Goal: Task Accomplishment & Management: Complete application form

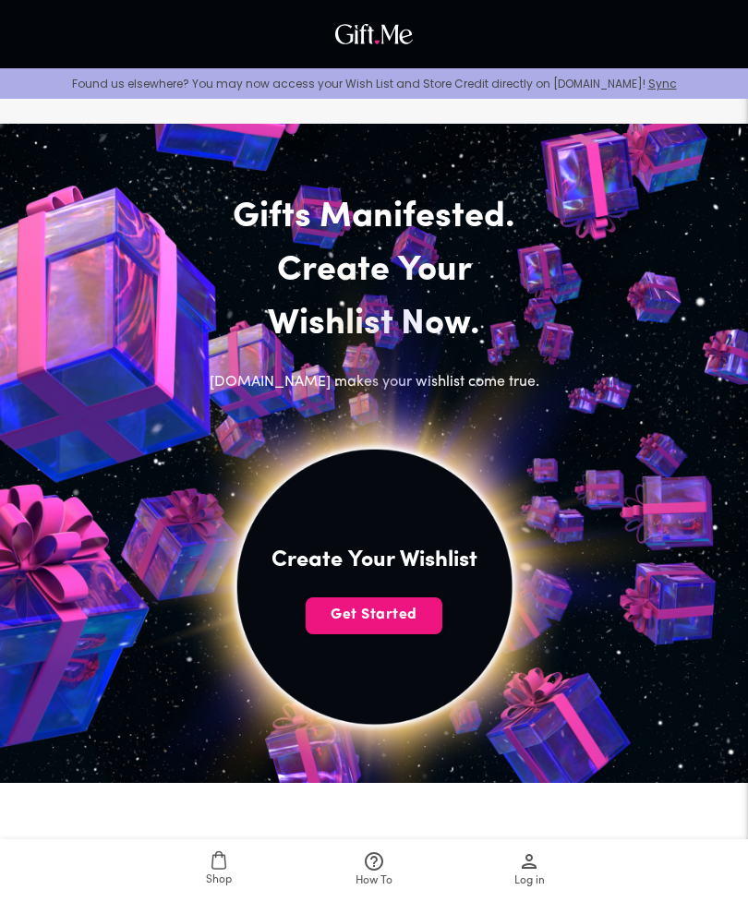
click at [407, 610] on span "Get Started" at bounding box center [374, 615] width 137 height 20
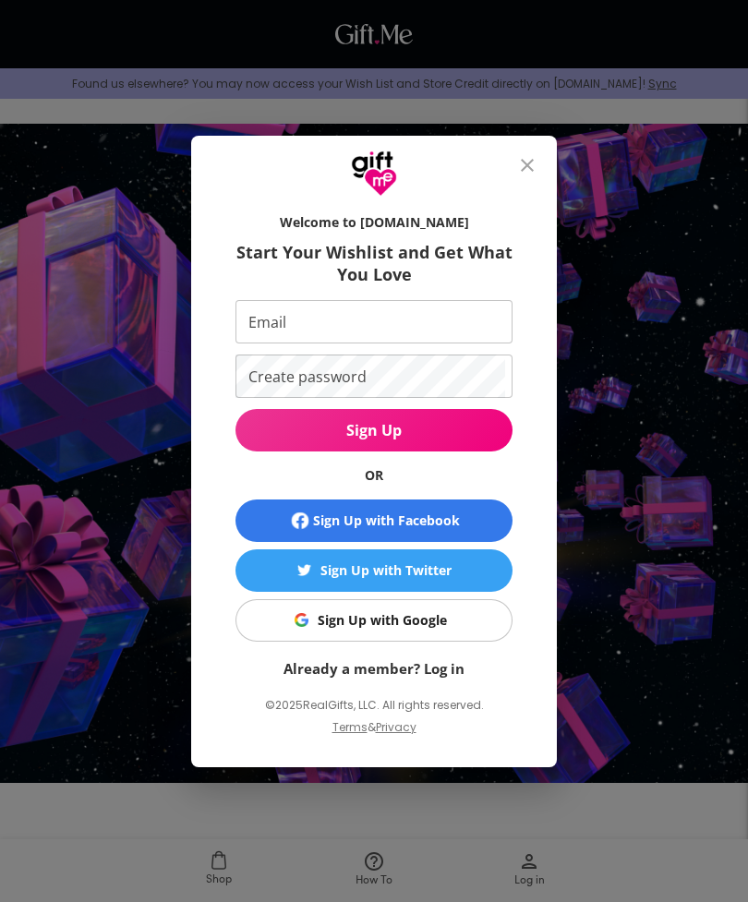
click at [447, 619] on span "Sign Up with Google" at bounding box center [371, 620] width 254 height 20
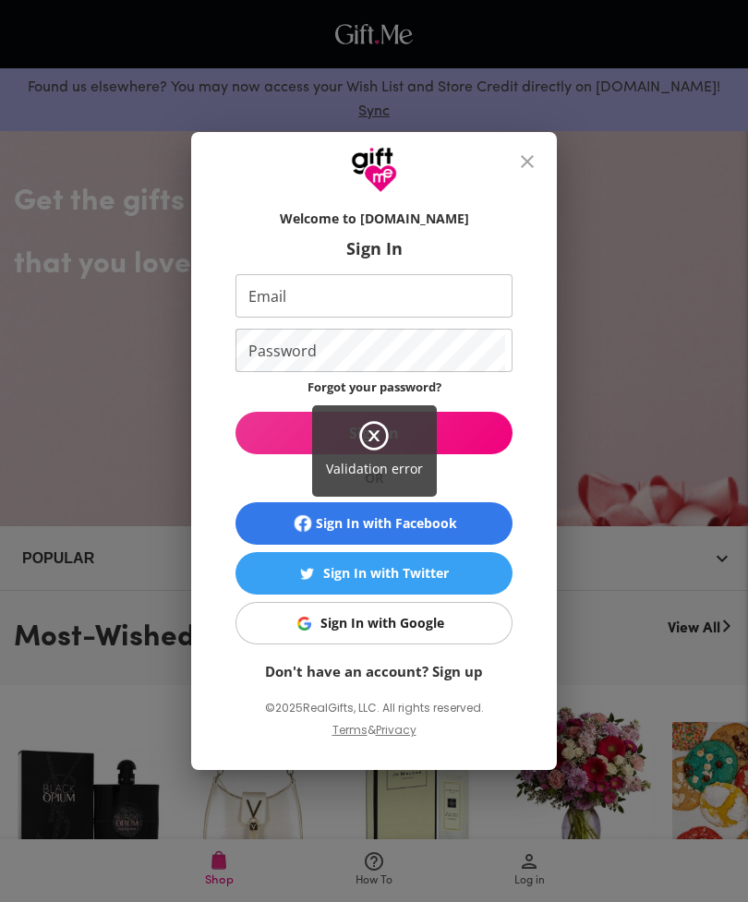
click at [381, 437] on icon at bounding box center [373, 435] width 33 height 33
click at [403, 626] on div "Validation error" at bounding box center [374, 451] width 748 height 902
click at [379, 442] on icon at bounding box center [373, 435] width 33 height 33
click at [375, 434] on icon at bounding box center [373, 435] width 11 height 11
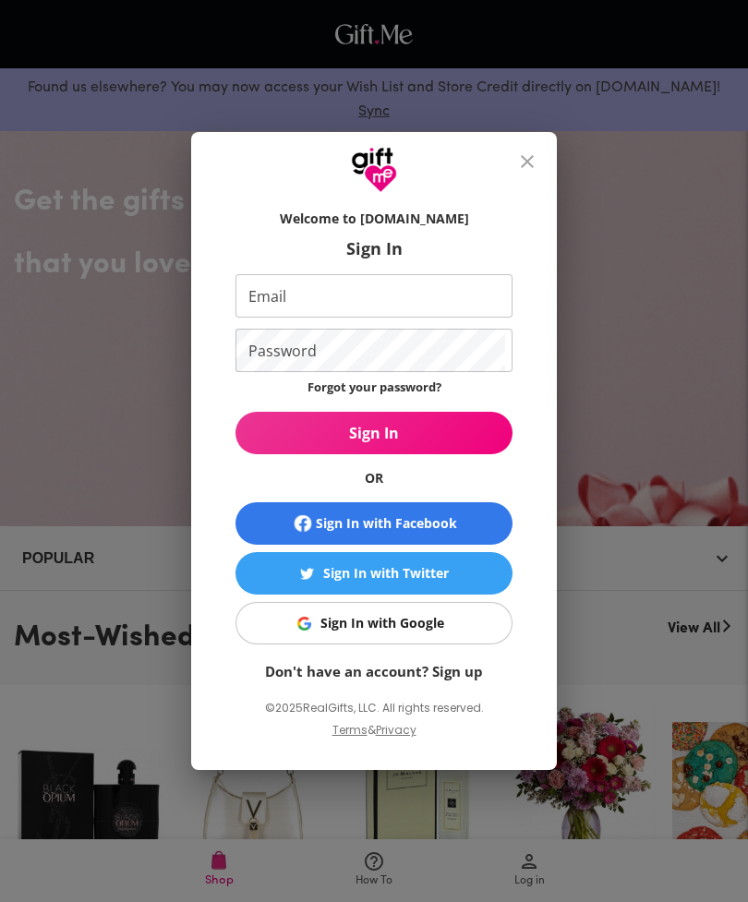
click at [437, 667] on link "Don't have an account? Sign up" at bounding box center [374, 671] width 218 height 18
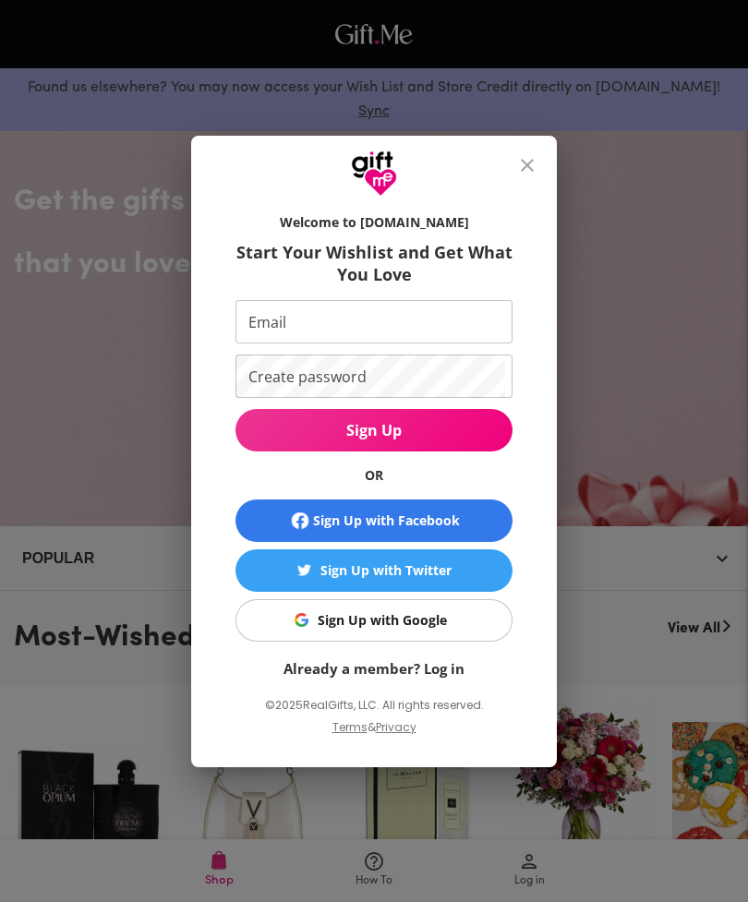
click at [428, 323] on input "Email" at bounding box center [370, 321] width 270 height 43
type input "[EMAIL_ADDRESS][DOMAIN_NAME]"
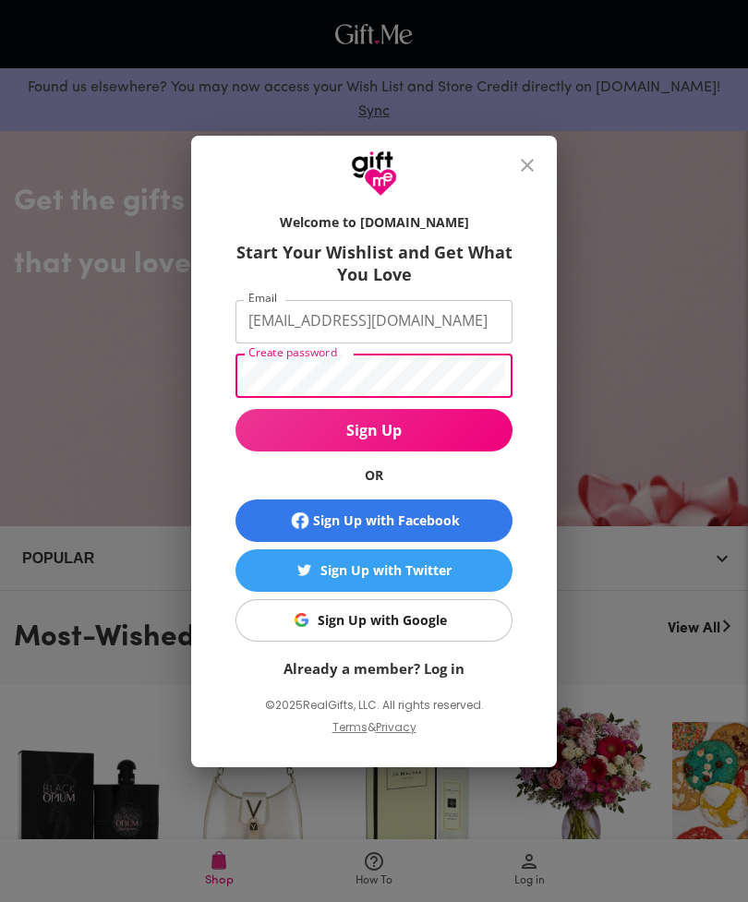
click at [460, 428] on span "Sign Up" at bounding box center [373, 430] width 277 height 20
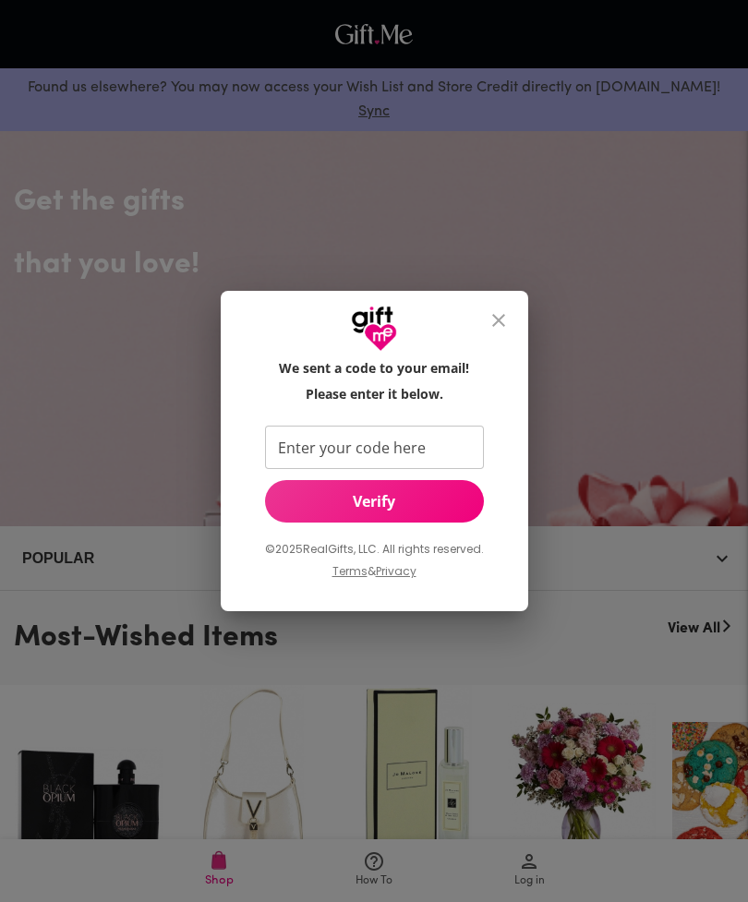
click at [446, 435] on input "Enter your code here" at bounding box center [370, 447] width 211 height 43
type input "435515"
click at [415, 500] on span "Verify" at bounding box center [374, 501] width 219 height 20
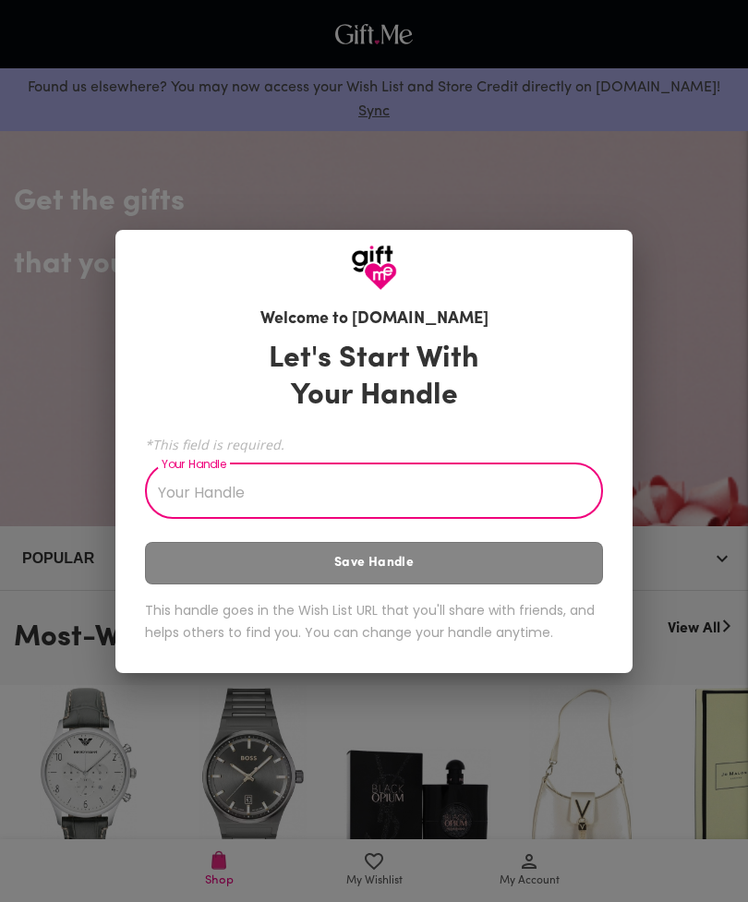
click at [544, 511] on input "Your Handle" at bounding box center [364, 493] width 438 height 52
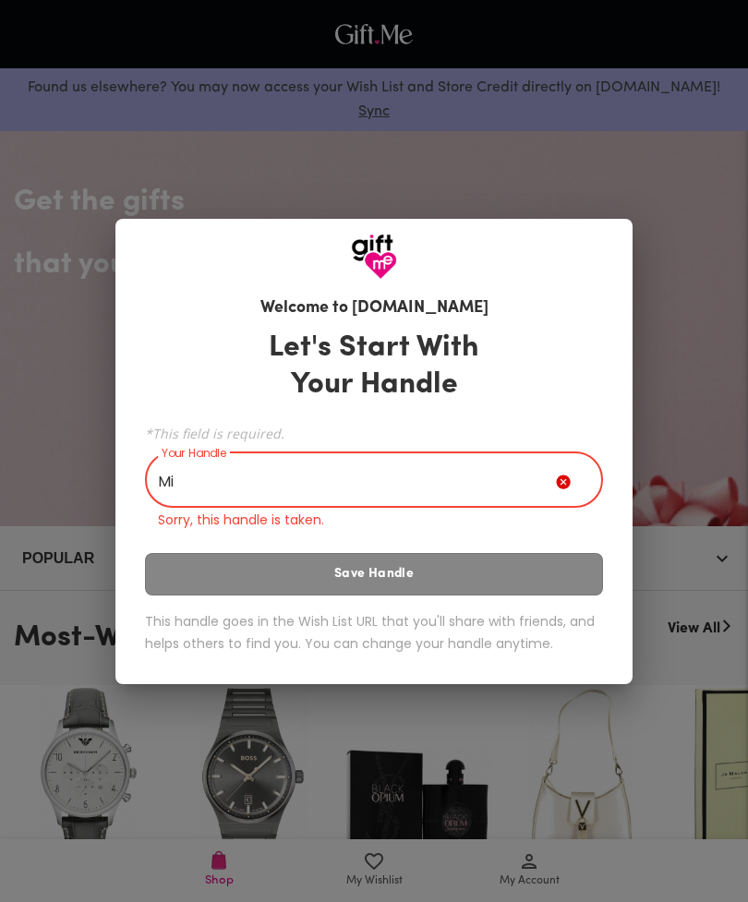
type input "M"
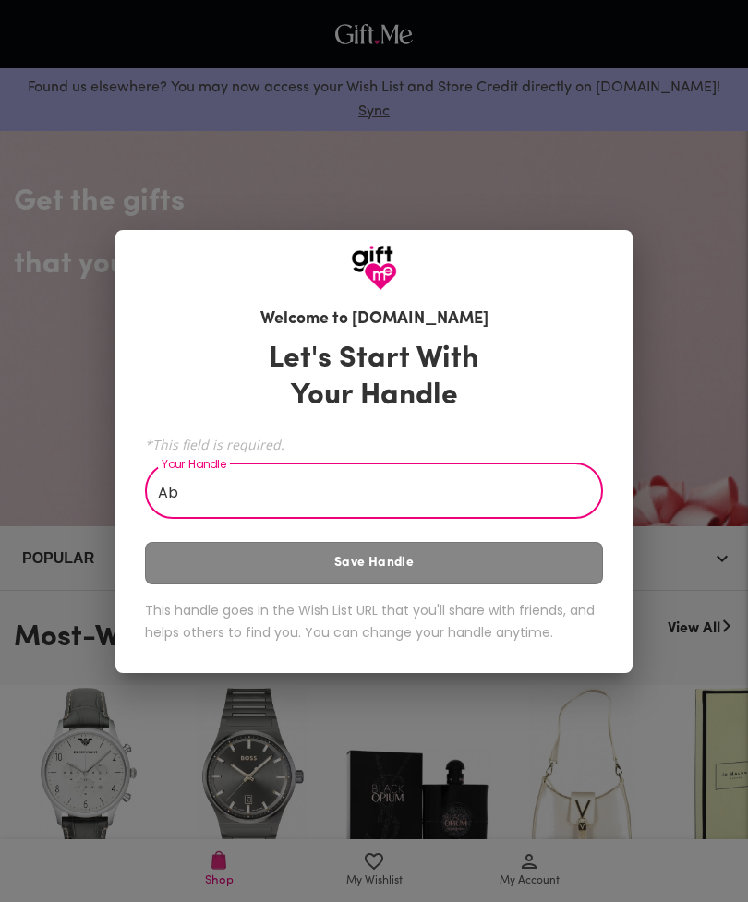
type input "A"
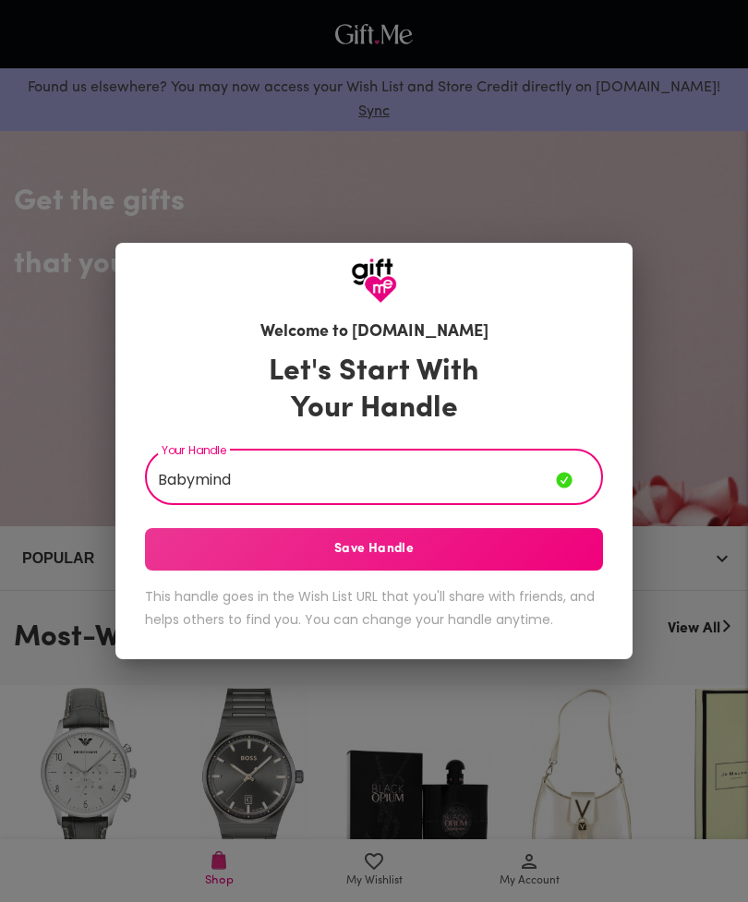
type input "Babymind"
click at [472, 540] on span "Save Handle" at bounding box center [374, 549] width 458 height 20
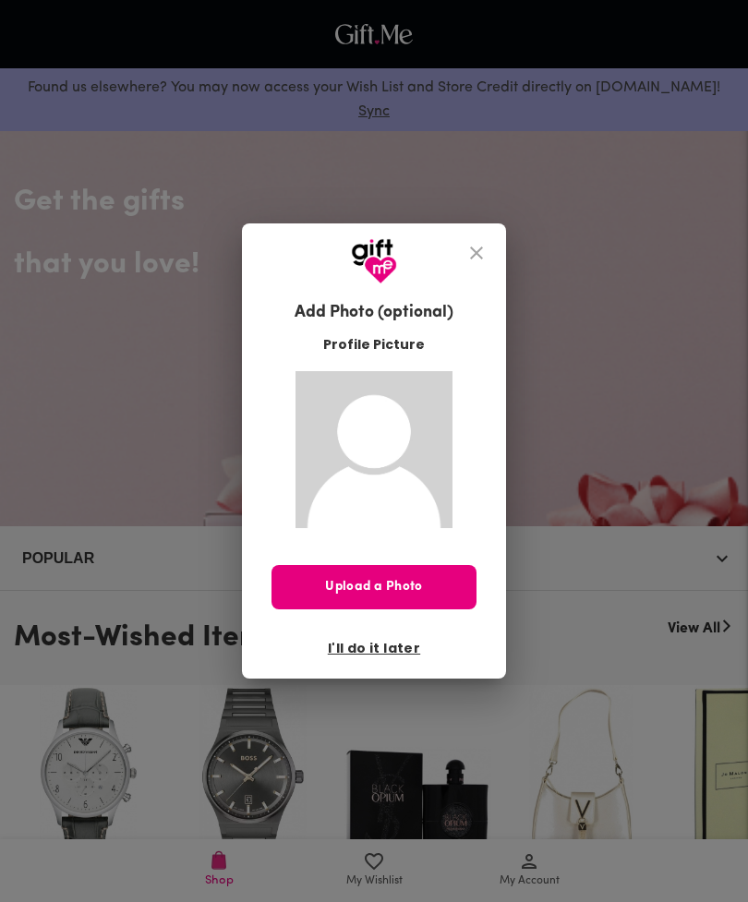
click at [391, 654] on span "I'll do it later" at bounding box center [374, 648] width 92 height 20
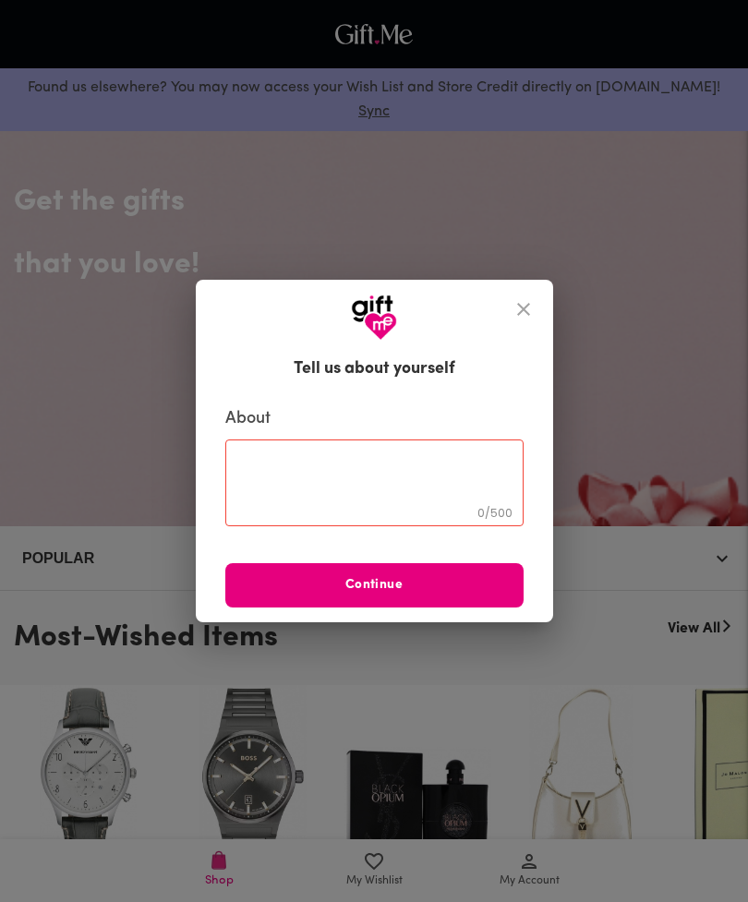
click at [470, 483] on textarea at bounding box center [374, 482] width 272 height 53
type textarea "《"
type textarea "N"
type textarea "你好"
click at [428, 573] on button "Continue" at bounding box center [374, 585] width 298 height 44
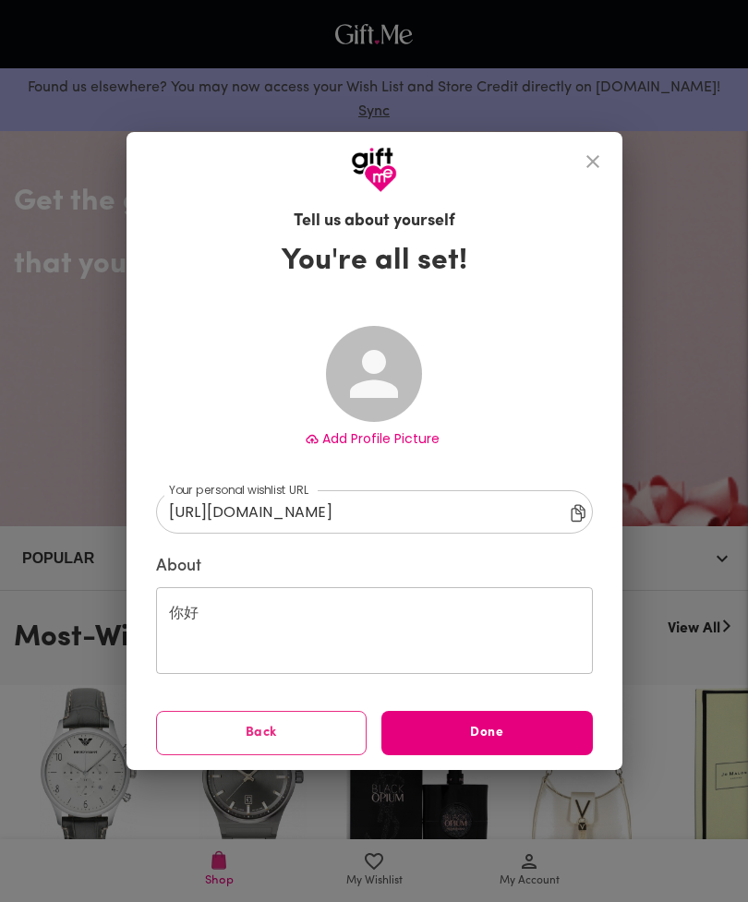
type input "https://gift.me/babymind"
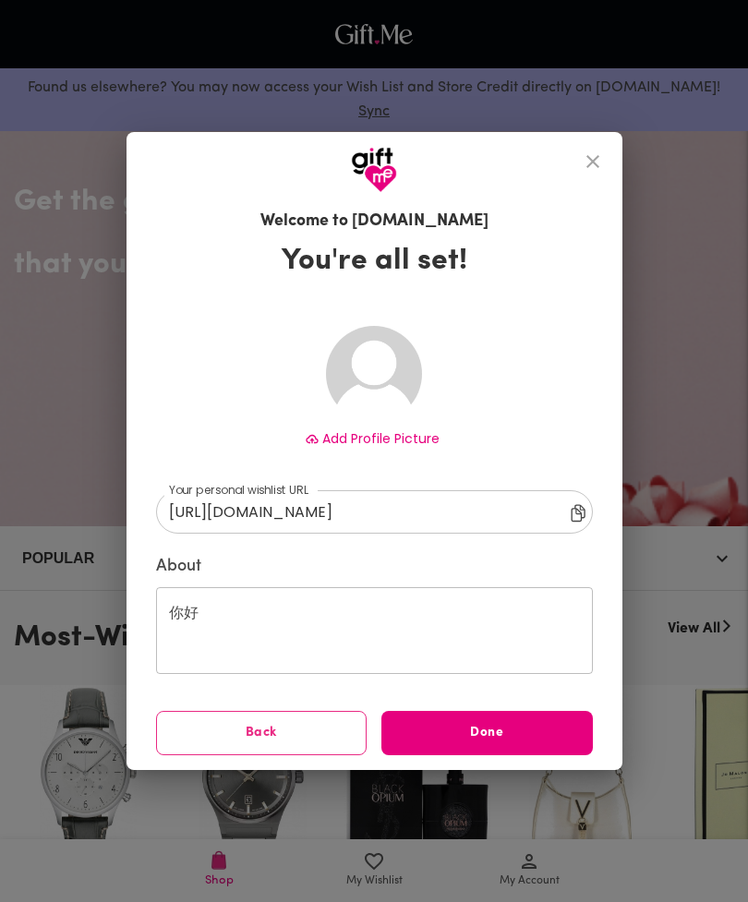
click at [523, 725] on span "Done" at bounding box center [486, 733] width 211 height 20
